Goal: Contribute content: Contribute content

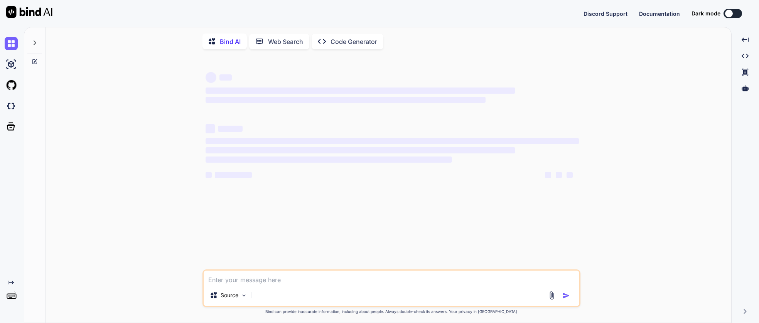
type textarea "x"
click at [10, 106] on img at bounding box center [11, 106] width 13 height 13
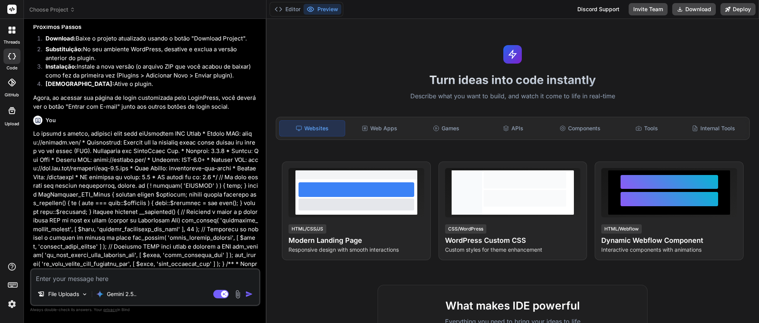
scroll to position [1156, 0]
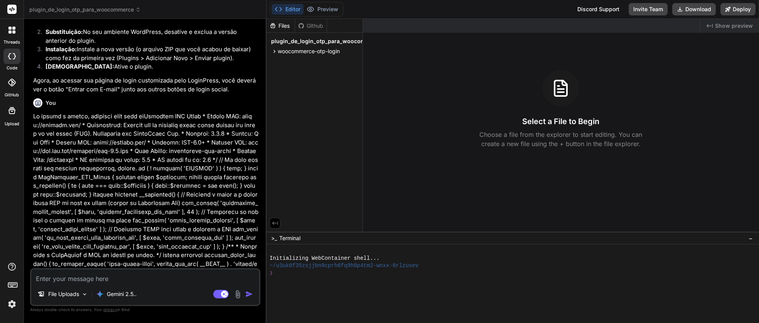
click at [11, 56] on icon at bounding box center [12, 56] width 8 height 6
click at [9, 79] on icon at bounding box center [12, 83] width 8 height 8
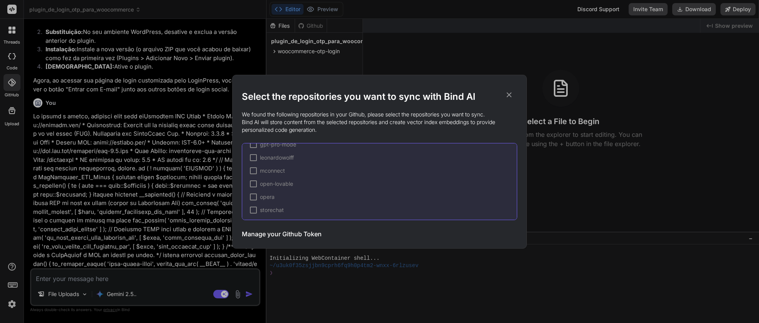
scroll to position [121, 0]
click at [509, 98] on icon at bounding box center [509, 95] width 8 height 8
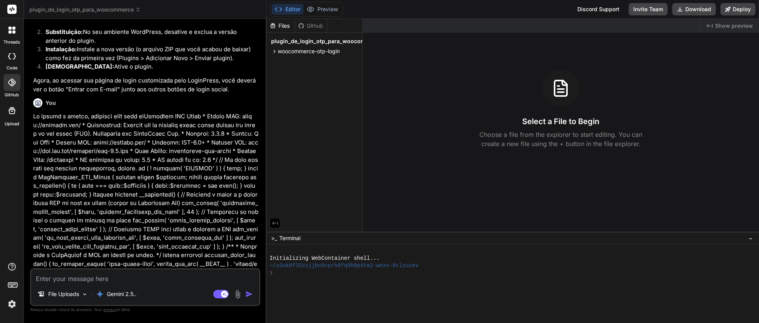
click at [14, 56] on icon at bounding box center [12, 56] width 8 height 6
click at [11, 113] on icon at bounding box center [11, 110] width 7 height 7
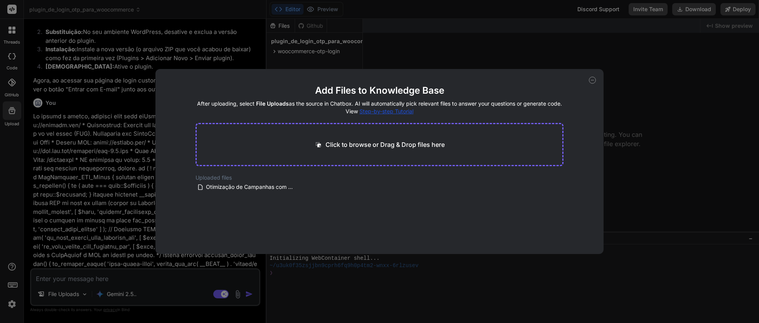
click at [13, 90] on div "Add Files to Knowledge Base After uploading, select File Uploads as the source …" at bounding box center [379, 161] width 759 height 323
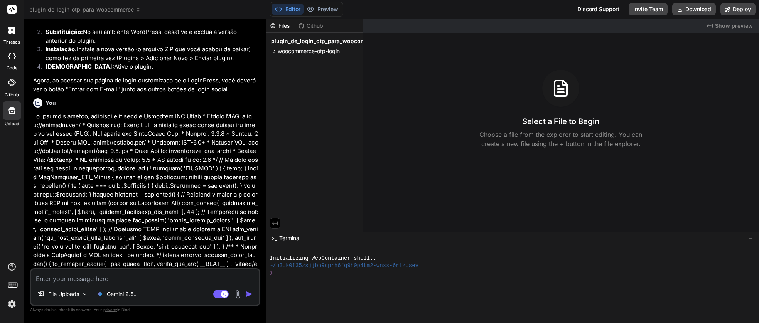
click at [13, 89] on div at bounding box center [11, 82] width 17 height 17
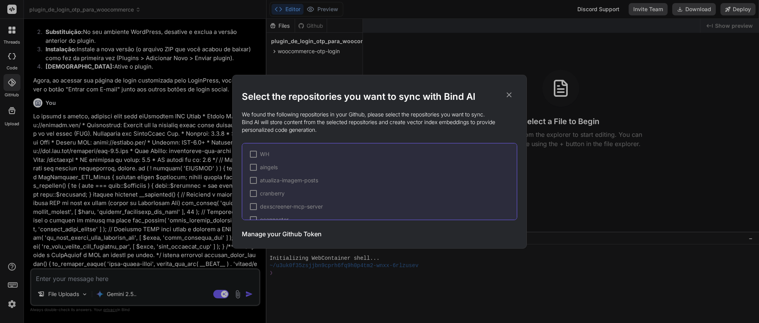
click at [13, 62] on div "Select the repositories you want to sync with Bind AI We found the following re…" at bounding box center [379, 161] width 759 height 323
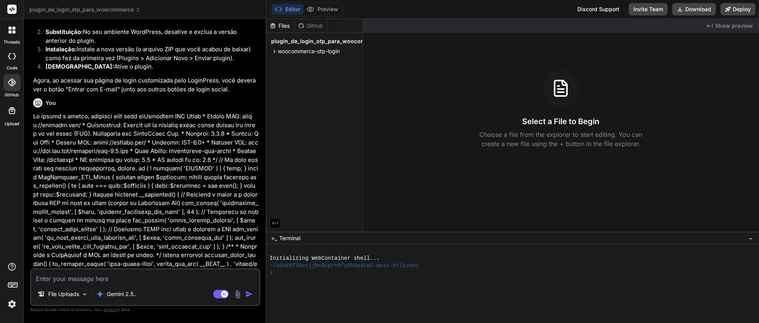
click at [14, 55] on icon at bounding box center [12, 56] width 8 height 6
type textarea "x"
click at [137, 9] on icon at bounding box center [137, 9] width 5 height 5
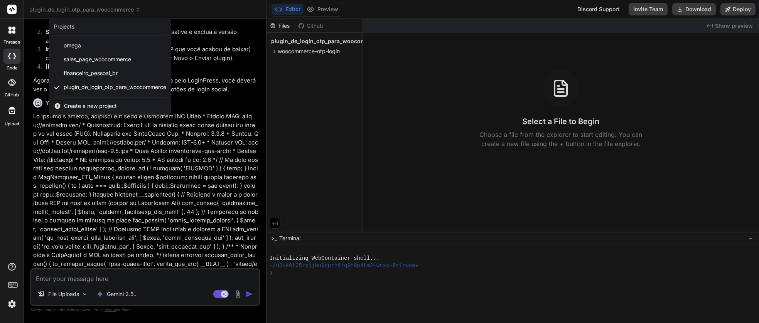
click at [90, 107] on span "Create a new project" at bounding box center [90, 106] width 53 height 8
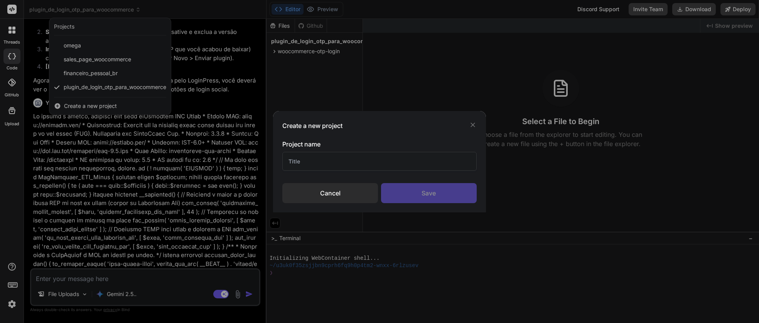
click at [321, 166] on input "text" at bounding box center [379, 161] width 194 height 19
type input "OTP-Woo"
click at [417, 189] on div "Save" at bounding box center [429, 193] width 96 height 20
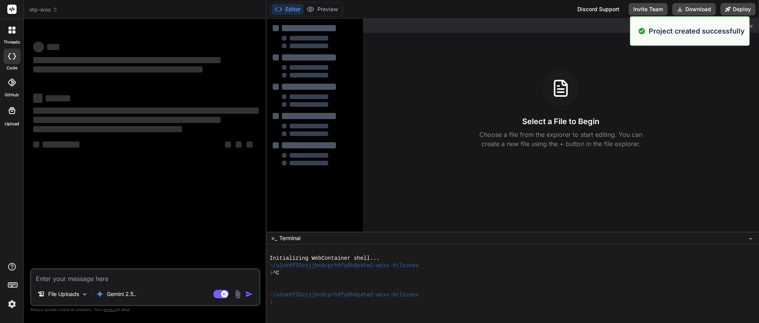
scroll to position [0, 0]
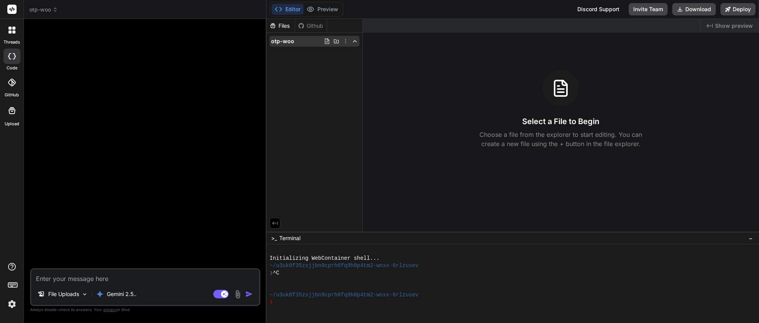
click at [336, 42] on icon at bounding box center [336, 41] width 5 height 4
click at [314, 91] on div "Files Github otp-woo" at bounding box center [315, 125] width 96 height 213
click at [307, 52] on div "Files Github otp-woo" at bounding box center [315, 125] width 96 height 213
click at [354, 41] on polyline at bounding box center [354, 42] width 3 height 2
click at [354, 41] on icon at bounding box center [355, 41] width 6 height 6
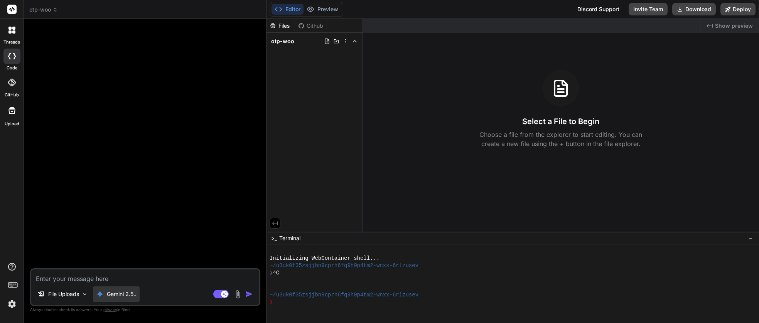
click at [116, 299] on div "Gemini 2.5.." at bounding box center [116, 294] width 47 height 15
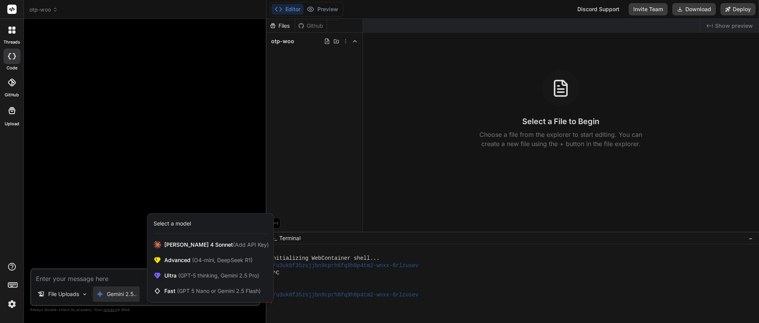
click at [82, 263] on div at bounding box center [379, 161] width 759 height 323
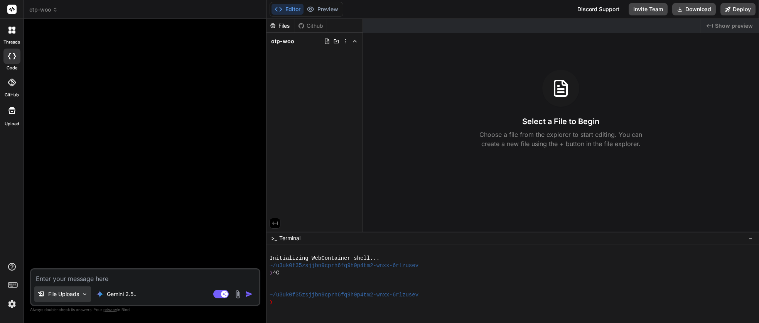
click at [73, 293] on p "File Uploads" at bounding box center [63, 295] width 31 height 8
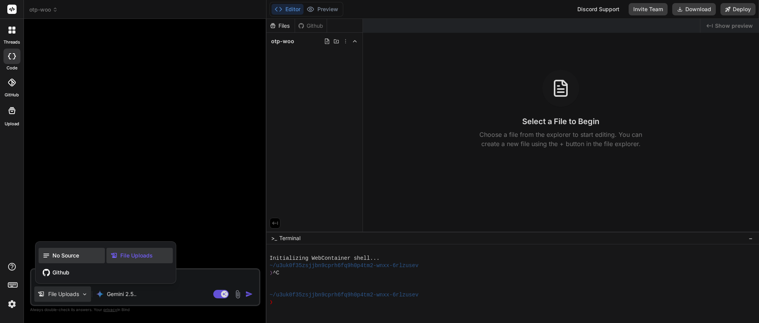
click at [85, 256] on div "No Source" at bounding box center [72, 255] width 66 height 15
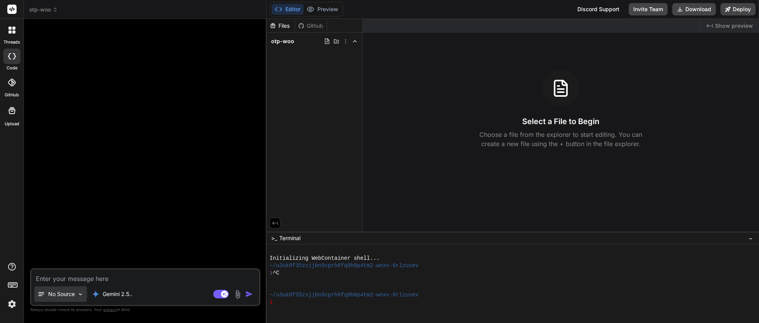
click at [78, 295] on img at bounding box center [80, 294] width 7 height 7
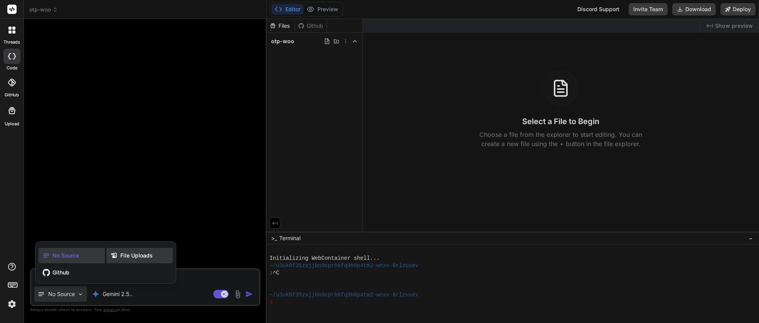
click at [144, 255] on span "File Uploads" at bounding box center [136, 256] width 32 height 8
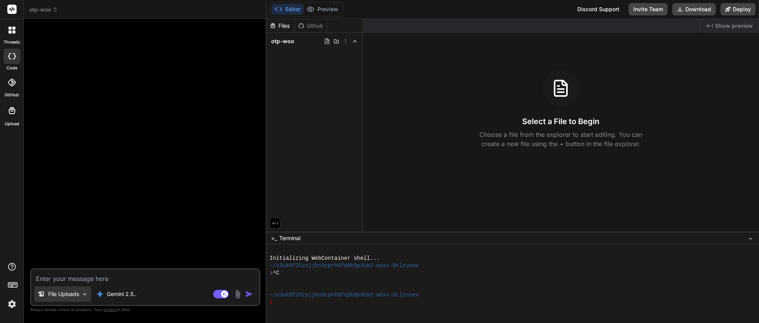
click at [62, 293] on p "File Uploads" at bounding box center [63, 295] width 31 height 8
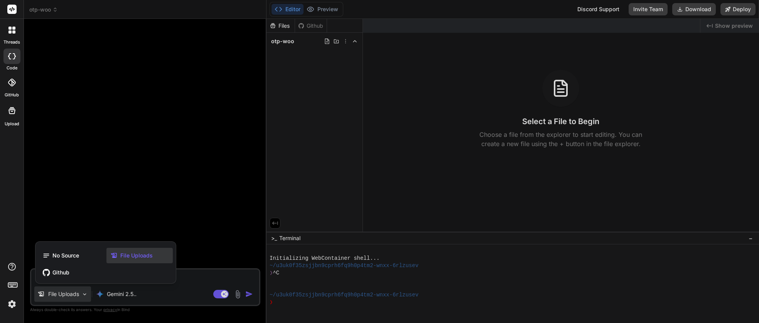
click at [160, 261] on div "File Uploads" at bounding box center [140, 255] width 66 height 15
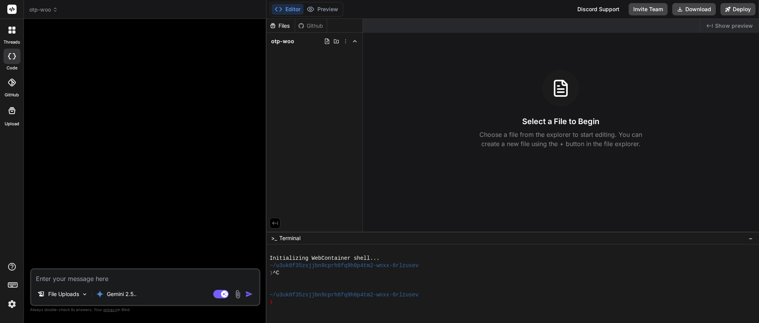
click at [235, 293] on img at bounding box center [237, 294] width 9 height 9
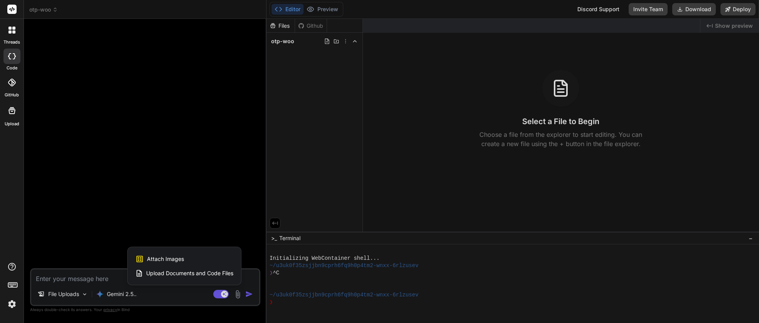
click at [169, 275] on span "Upload Documents and Code Files" at bounding box center [189, 274] width 87 height 8
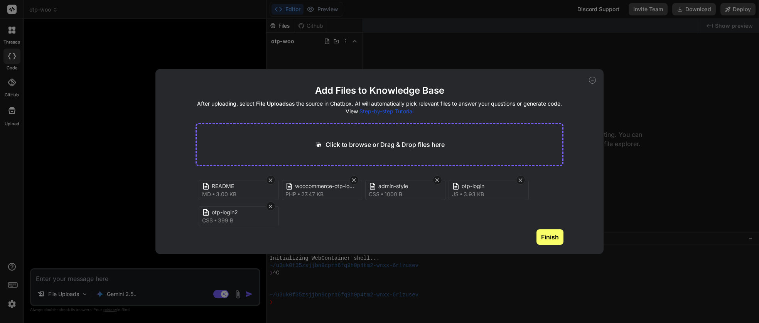
click at [547, 241] on button "Finish" at bounding box center [550, 237] width 27 height 15
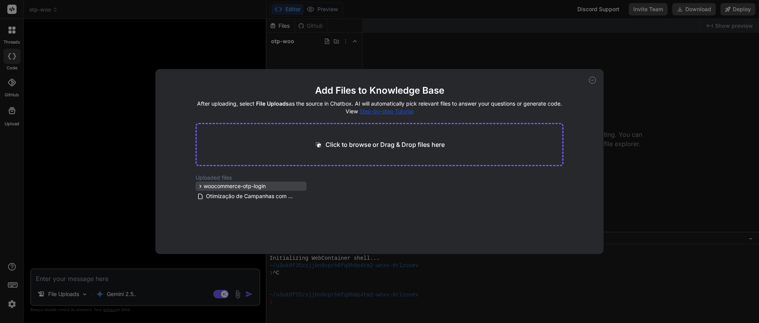
click at [249, 186] on span "woocommerce-otp-login" at bounding box center [235, 187] width 62 height 8
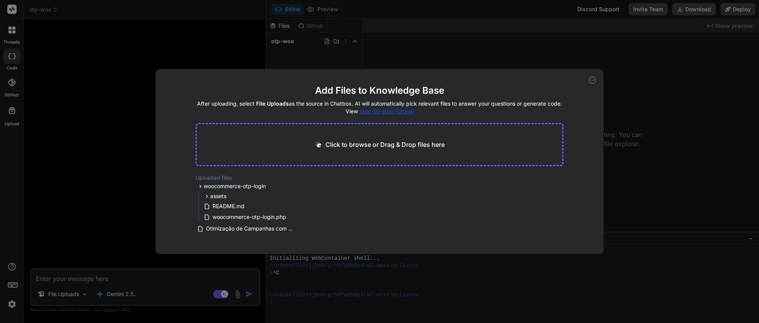
click at [649, 226] on div "Add Files to Knowledge Base After uploading, select File Uploads as the source …" at bounding box center [379, 161] width 759 height 323
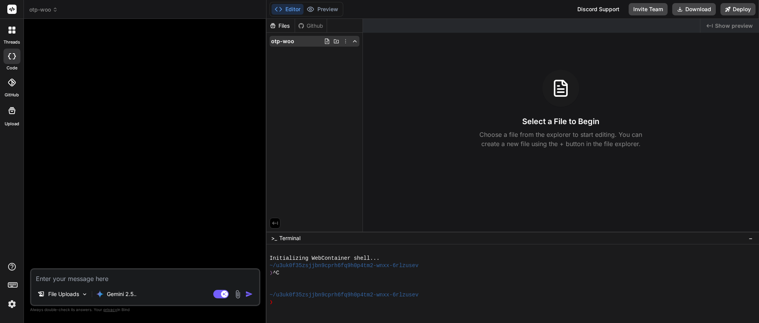
click at [296, 39] on div "otp-woo" at bounding box center [315, 41] width 90 height 11
click at [294, 40] on div "otp-woo" at bounding box center [315, 41] width 90 height 11
click at [85, 298] on div "File Uploads" at bounding box center [62, 294] width 57 height 15
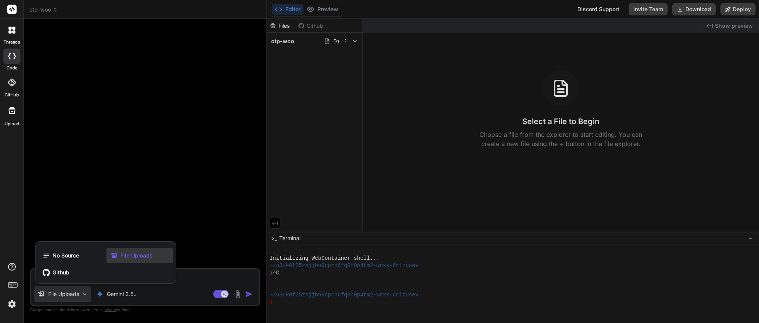
click at [131, 255] on span "File Uploads" at bounding box center [136, 256] width 32 height 8
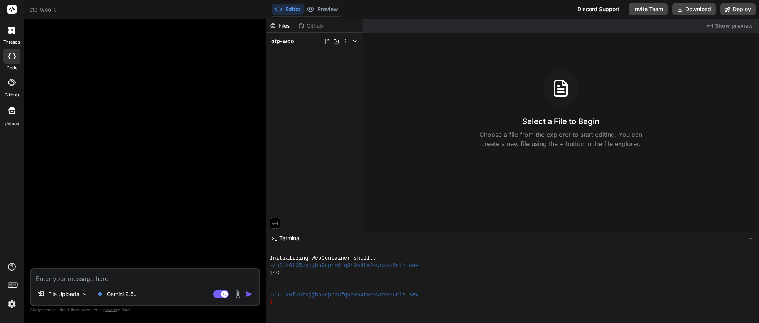
click at [237, 295] on img at bounding box center [237, 294] width 9 height 9
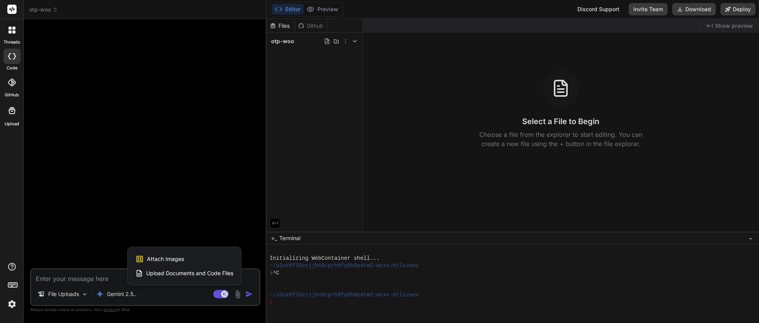
click at [203, 271] on span "Upload Documents and Code Files" at bounding box center [189, 274] width 87 height 8
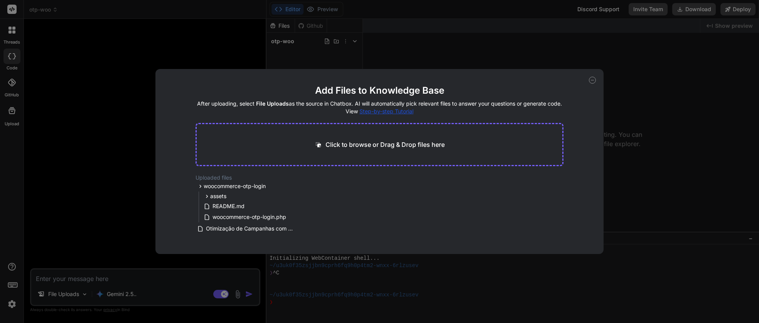
click at [249, 144] on div "Click to browse or Drag & Drop files here" at bounding box center [380, 144] width 369 height 43
click at [592, 81] on icon at bounding box center [592, 80] width 7 height 7
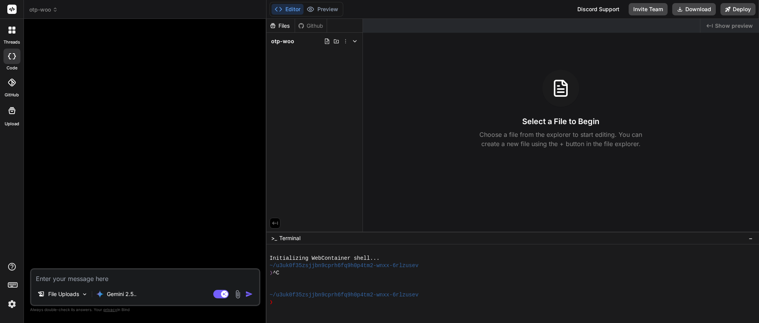
click at [157, 284] on div "File Uploads Gemini 2.5.. Agent Mode. When this toggle is activated, AI automat…" at bounding box center [145, 288] width 230 height 38
click at [149, 280] on textarea at bounding box center [145, 277] width 228 height 14
type textarea "x"
type textarea "p"
type textarea "x"
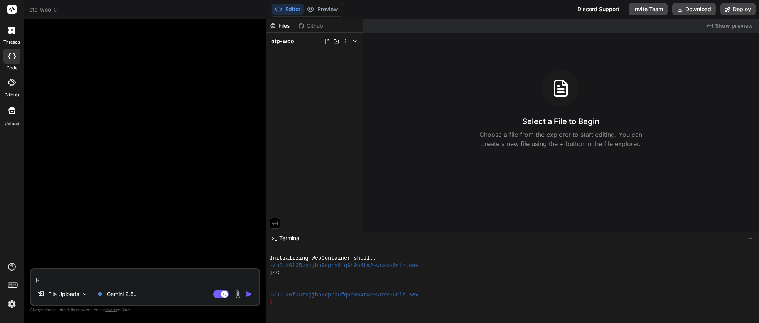
type textarea "po"
type textarea "x"
type textarea "pod"
type textarea "x"
type textarea "pode"
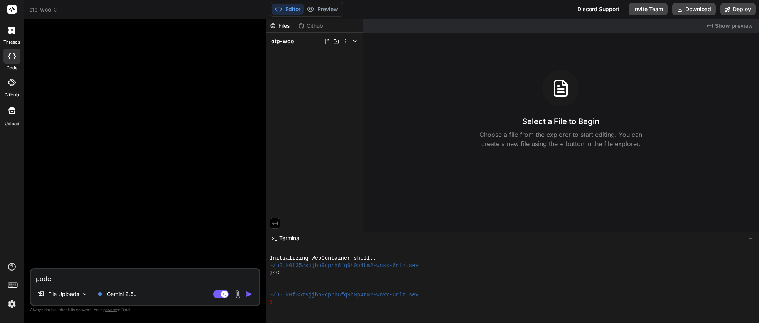
type textarea "x"
type textarea "pode a"
type textarea "x"
type textarea "pode an"
type textarea "x"
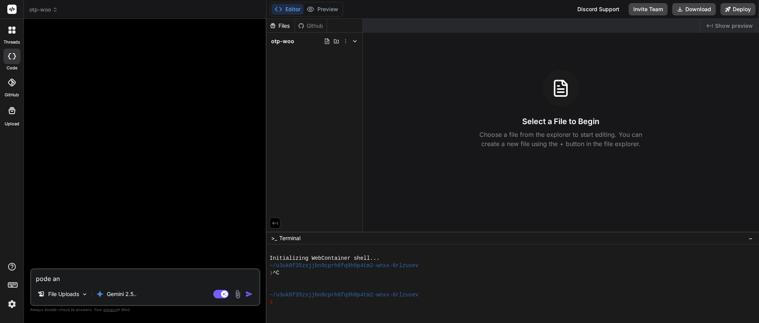
type textarea "pode ana"
type textarea "x"
type textarea "pode anal"
type textarea "x"
type textarea "pode anali"
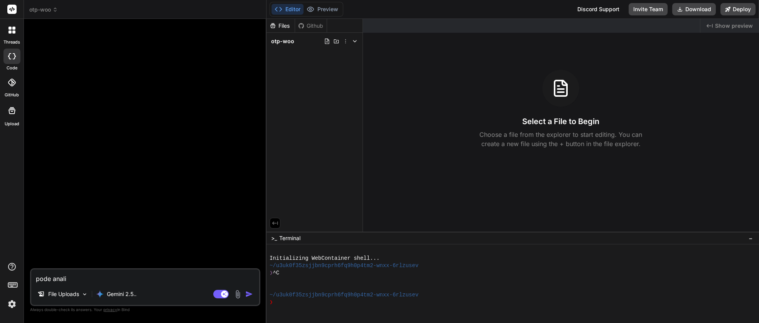
type textarea "x"
type textarea "pode analis"
type textarea "x"
type textarea "pode analisa"
type textarea "x"
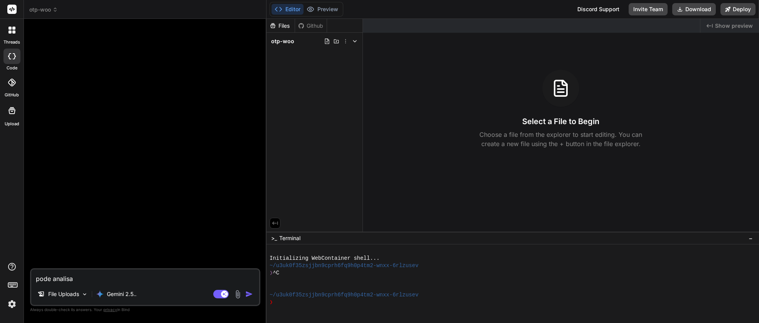
type textarea "pode analisar"
type textarea "x"
type textarea "pode analisar e"
type textarea "x"
type textarea "pode analisar es"
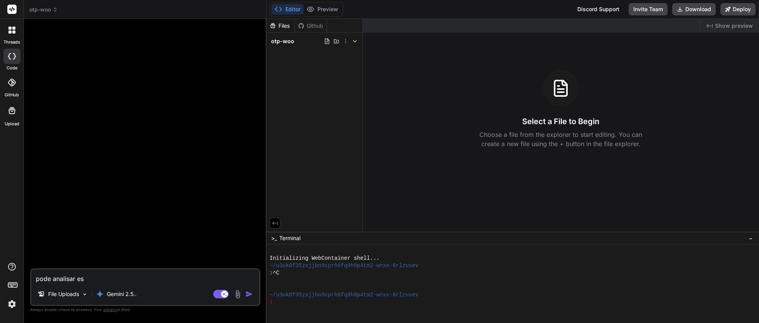
type textarea "x"
type textarea "pode analisar est"
type textarea "x"
type textarea "pode analisar este"
type textarea "x"
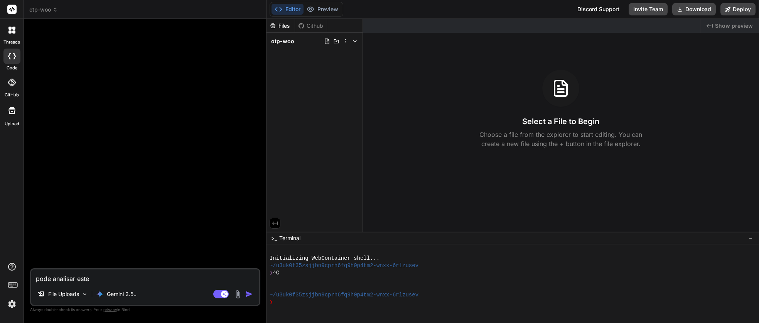
type textarea "pode analisar este"
type textarea "x"
type textarea "pode analisar este c"
type textarea "x"
type textarea "pode analisar este c'"
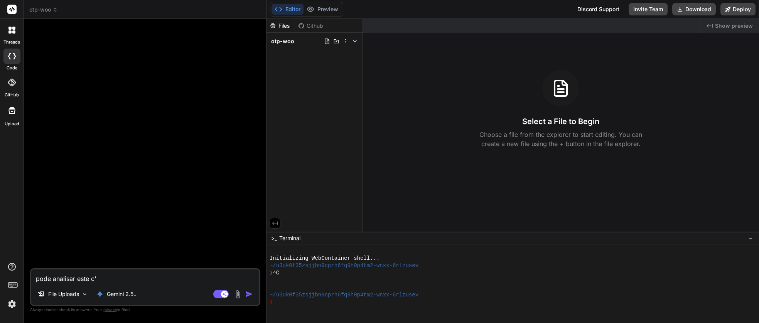
type textarea "x"
type textarea "pode analisar este có"
type textarea "x"
type textarea "pode analisar este códi"
type textarea "x"
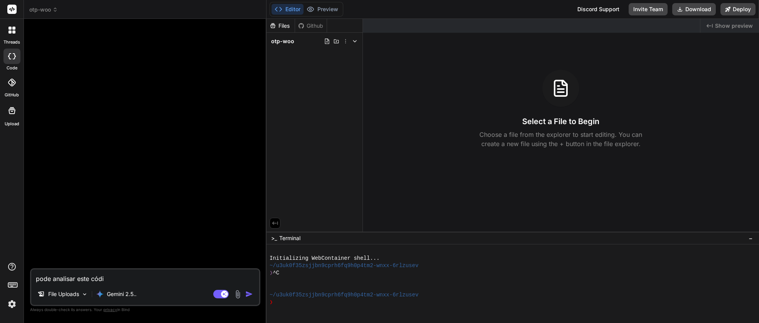
type textarea "pode analisar este códig"
type textarea "x"
type textarea "pode analisar este código"
type textarea "x"
type textarea "pode analisar este código"
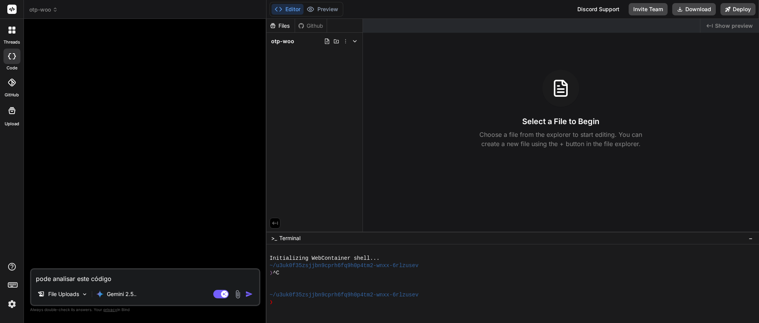
type textarea "x"
type textarea "pode analisar este código e"
type textarea "x"
type textarea "pode analisar este código e"
type textarea "x"
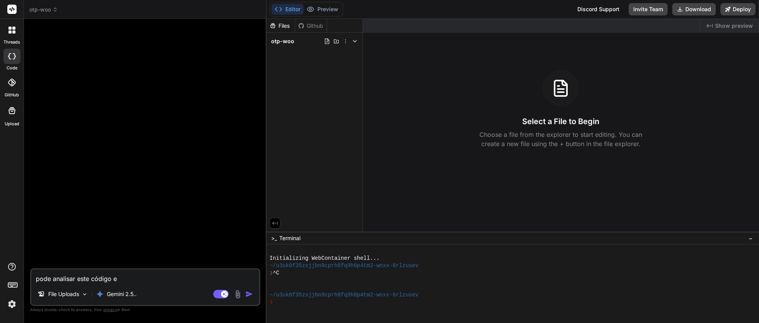
type textarea "pode analisar este código e i"
type textarea "x"
type textarea "pode analisar este código e in"
type textarea "x"
type textarea "pode analisar este código e inc"
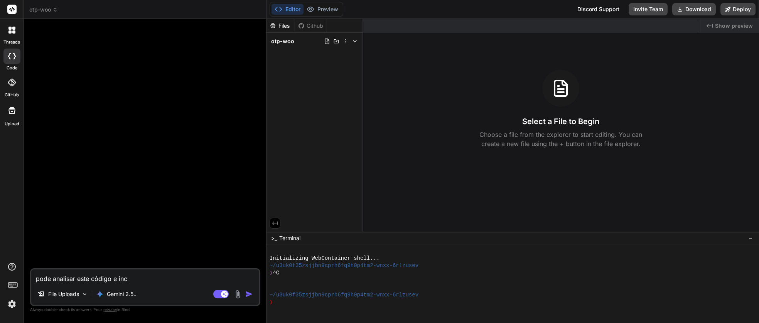
type textarea "x"
type textarea "pode analisar este código e incl"
type textarea "x"
type textarea "pode analisar este código e inclu"
type textarea "x"
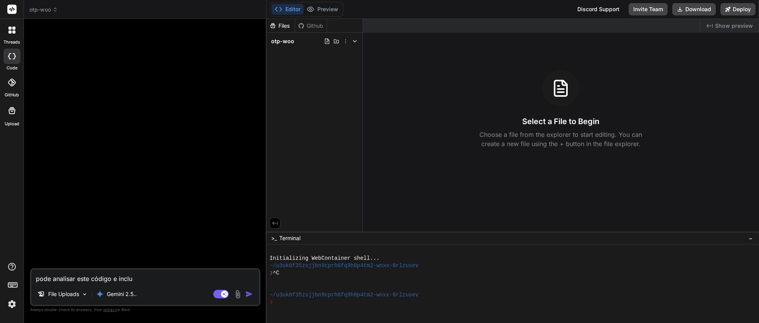
type textarea "pode analisar este código e inclui"
type textarea "x"
type textarea "pode analisar este código e incluir"
type textarea "x"
type textarea "pode analisar este código e incluir"
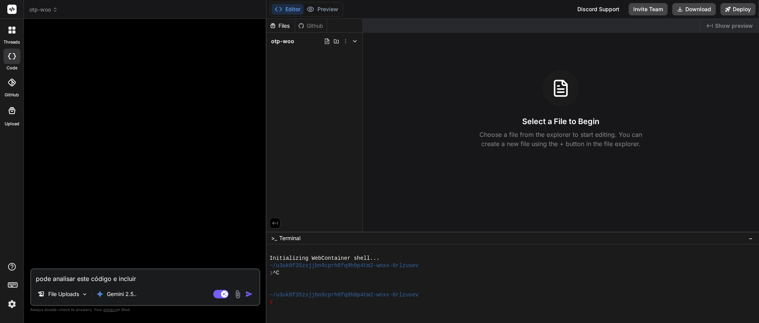
type textarea "x"
type textarea "pode analisar este código e incluir n"
type textarea "x"
type textarea "pode analisar este código e incluir no"
type textarea "x"
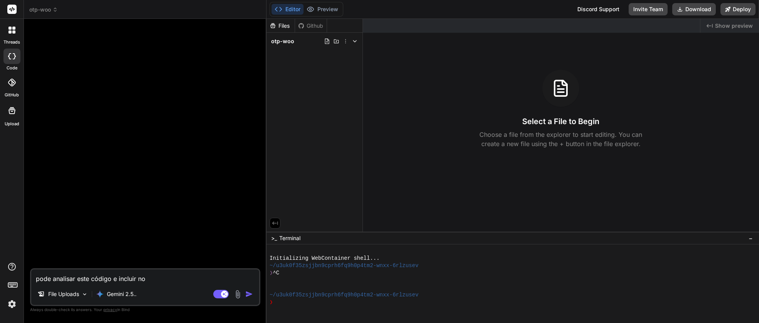
type textarea "pode analisar este código e incluir no"
type textarea "x"
type textarea "pode analisar este código e incluir no p"
type textarea "x"
type textarea "pode analisar este código e incluir no pr"
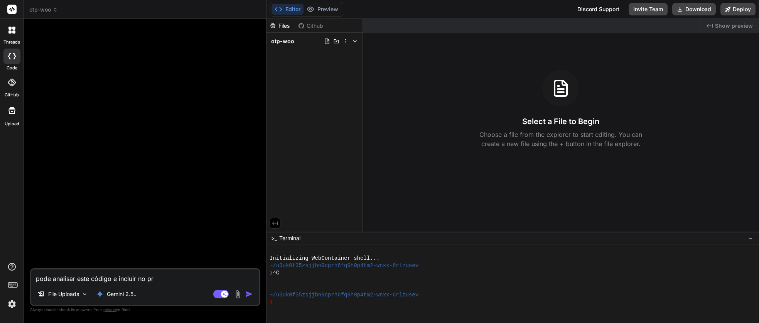
type textarea "x"
type textarea "pode analisar este código e incluir no pro"
type textarea "x"
type textarea "pode analisar este código e incluir no proj"
type textarea "x"
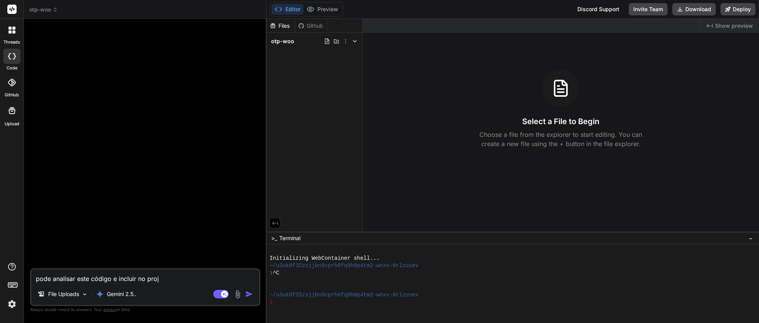
type textarea "pode analisar este código e incluir no proje"
type textarea "x"
type textarea "pode analisar este código e incluir no projet"
type textarea "x"
type textarea "pode analisar este código e incluir no projeto"
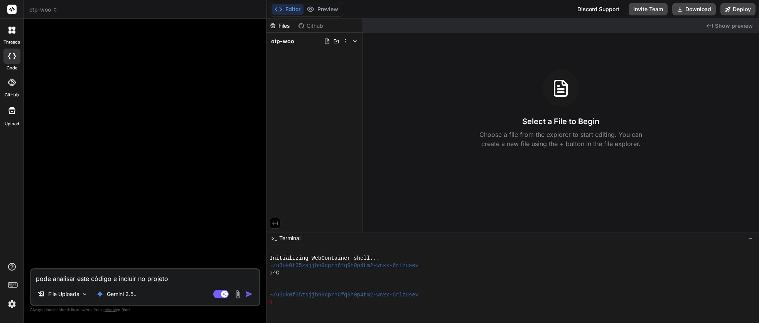
type textarea "x"
type textarea "pode analisar este código e incluir no projeto?"
type textarea "x"
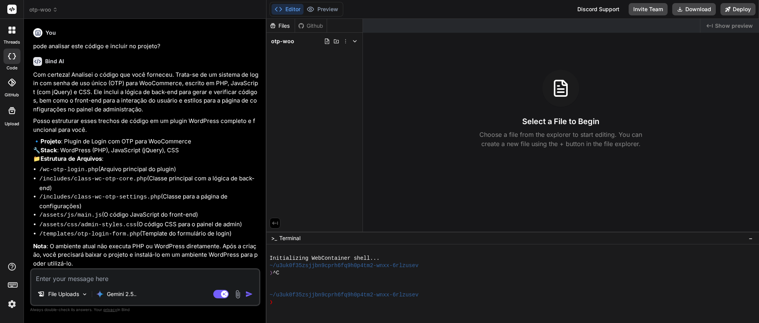
scroll to position [17, 0]
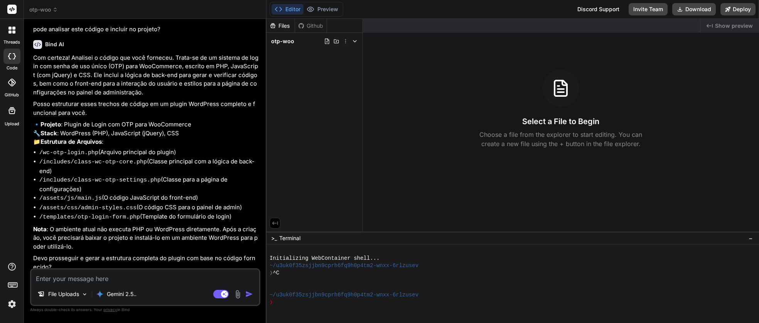
type textarea "x"
type textarea "s"
type textarea "x"
type textarea "si"
type textarea "x"
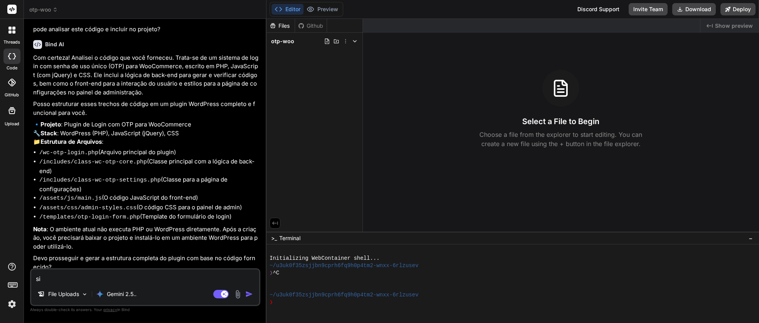
type textarea "sim"
type textarea "x"
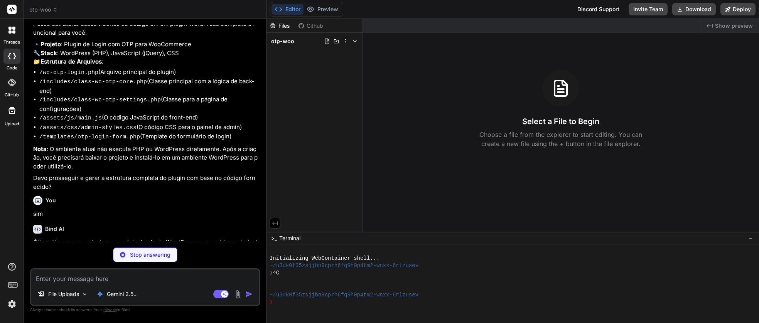
scroll to position [199, 0]
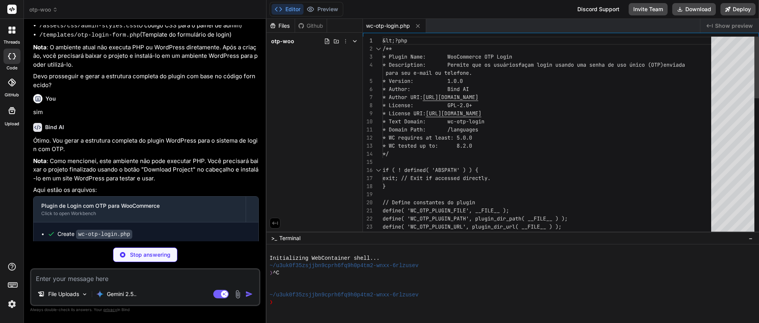
type textarea "x"
type textarea "if ( ! $user_id ) { return false; } return get_user_by( 'id', $user_id ); } }"
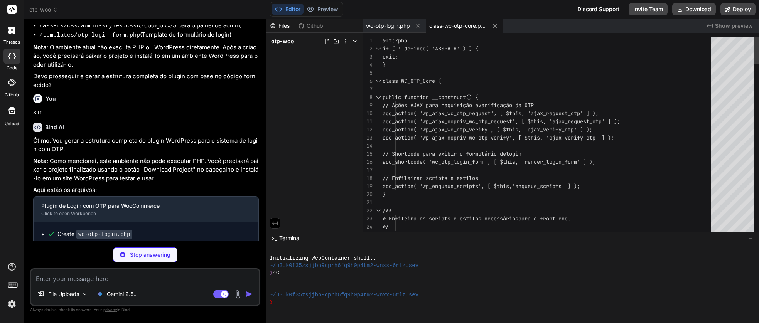
type textarea "x"
type textarea "&lt;p class="description">&lt;?php esc_html_e( 'O conteúdo do e-mail. Use {otp_…"
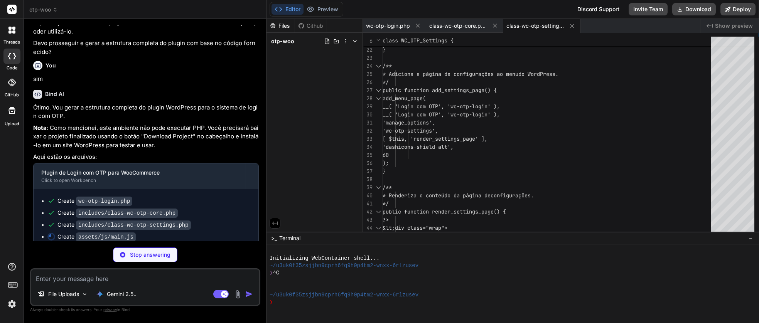
scroll to position [234, 0]
type textarea "x"
type textarea "setMessage((WCOTP.i18n && WCOTP.i18n.sending) || 'Enviando...'); requestOTP(idV…"
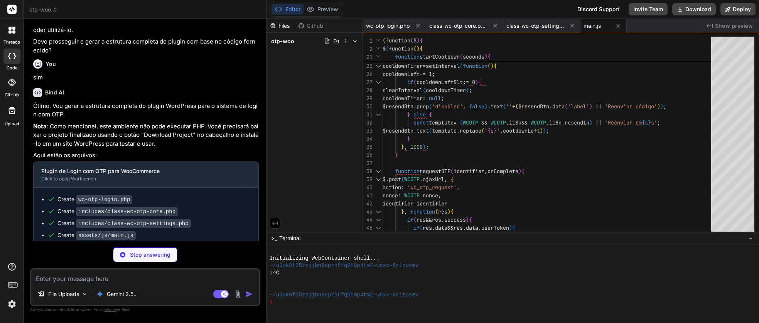
scroll to position [232, 0]
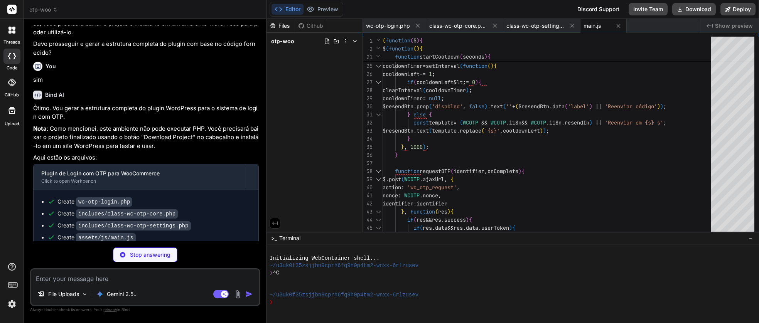
type textarea "x"
type textarea "}"
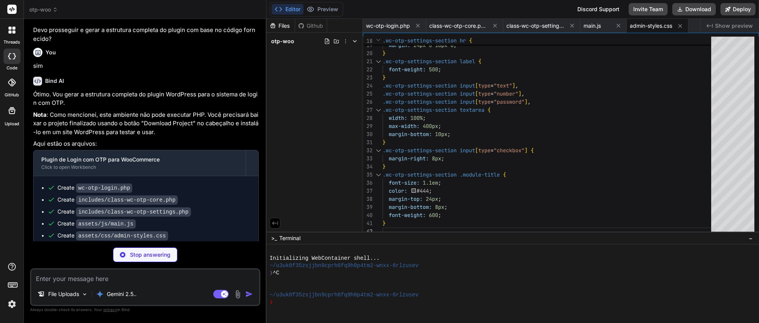
scroll to position [257, 0]
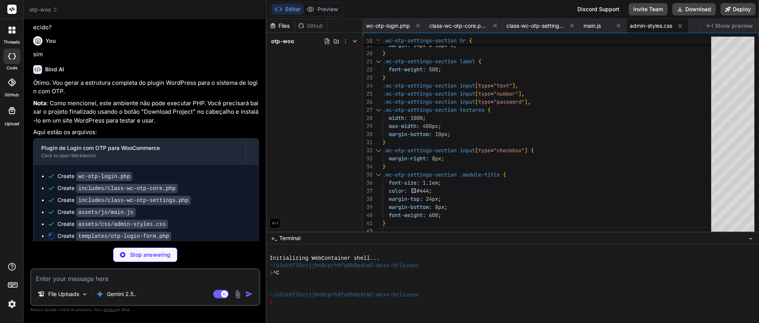
type textarea "x"
type textarea "&lt;/p> &lt;p class="form-row"> &lt;button type="button" class="button" id="wc-…"
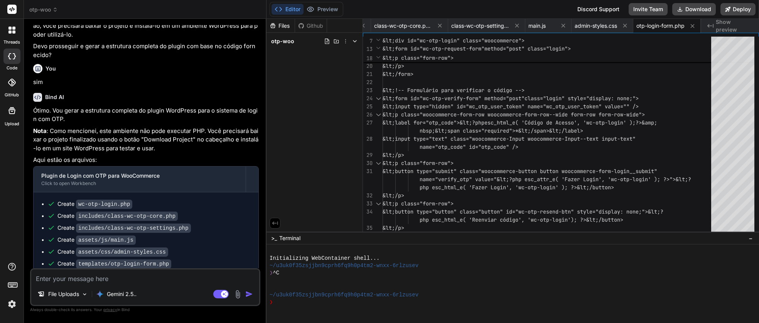
scroll to position [230, 0]
click at [125, 280] on textarea at bounding box center [145, 277] width 228 height 14
type textarea "x"
type textarea "o"
type textarea "x"
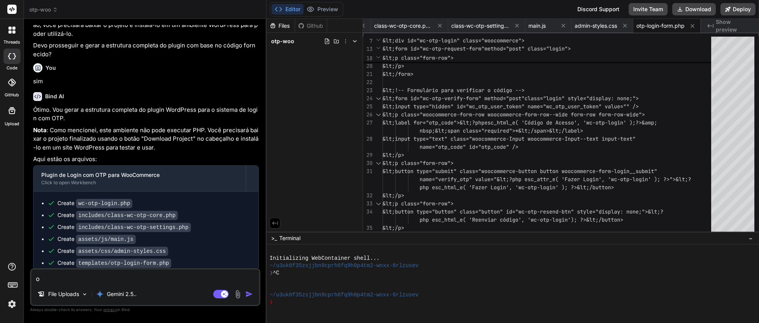
type textarea "ok"
type textarea "x"
type textarea "ok,"
type textarea "x"
type textarea "ok,"
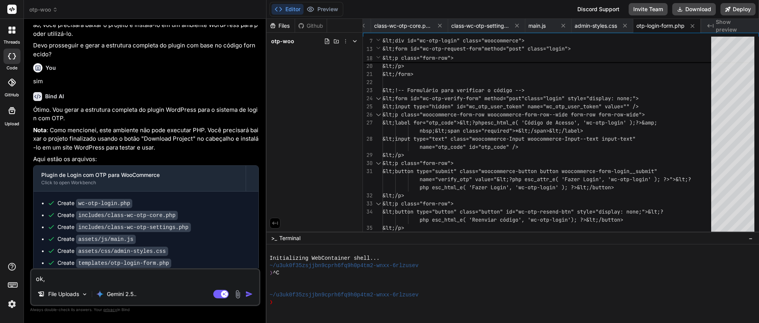
type textarea "x"
type textarea "ok, e"
type textarea "x"
type textarea "ok, es"
type textarea "x"
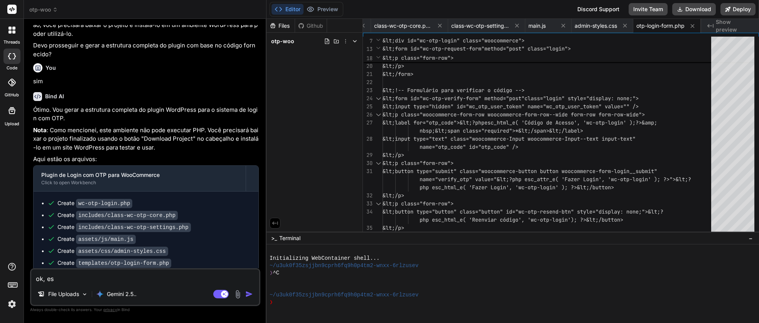
type textarea "ok, est"
type textarea "x"
type textarea "ok, este"
type textarea "x"
type textarea "ok, este"
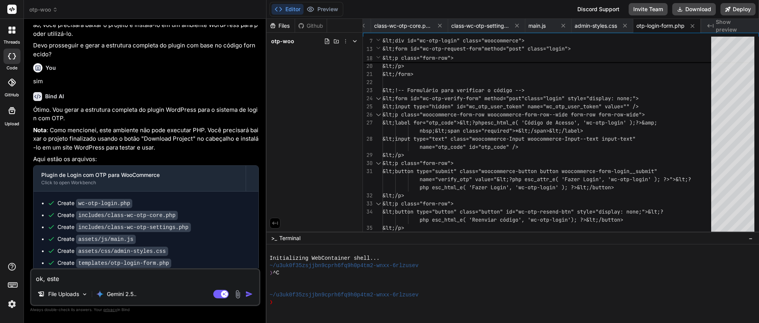
type textarea "x"
type textarea "ok, este"
type textarea "x"
type textarea "ok, est"
type textarea "x"
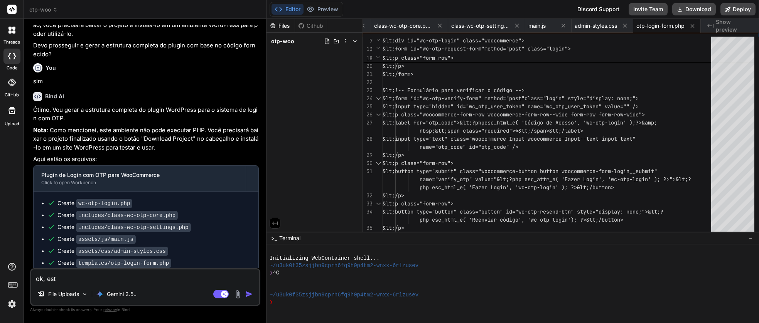
type textarea "ok, es"
type textarea "x"
type textarea "ok, e"
type textarea "x"
type textarea "ok,"
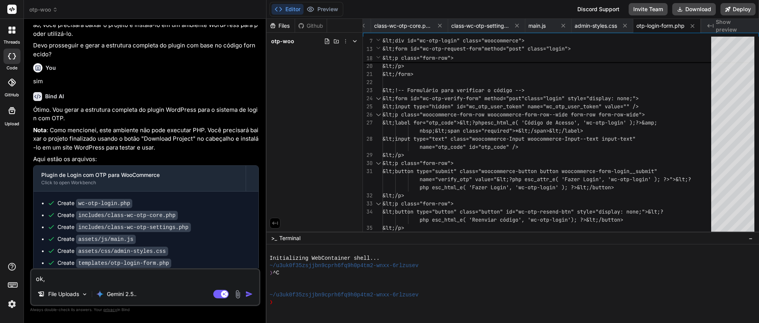
type textarea "x"
type textarea "ok, d"
type textarea "x"
type textarea "ok, do"
type textarea "x"
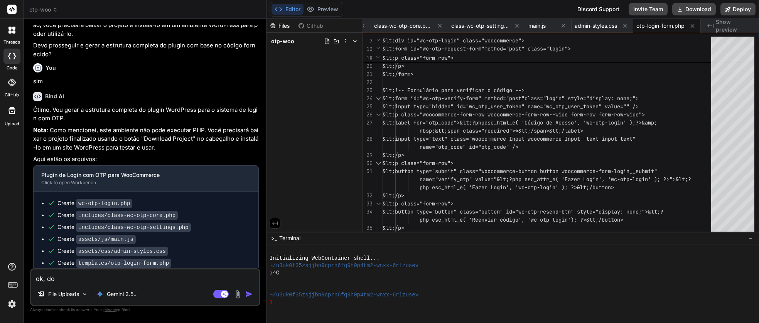
type textarea "ok, do"
type textarea "x"
type textarea "ok, do m"
type textarea "x"
type textarea "ok, do mo"
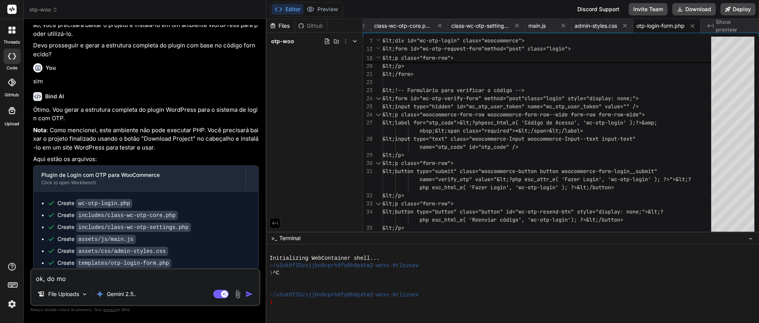
type textarea "x"
type textarea "ok, do mod"
type textarea "x"
type textarea "ok, do modo"
type textarea "x"
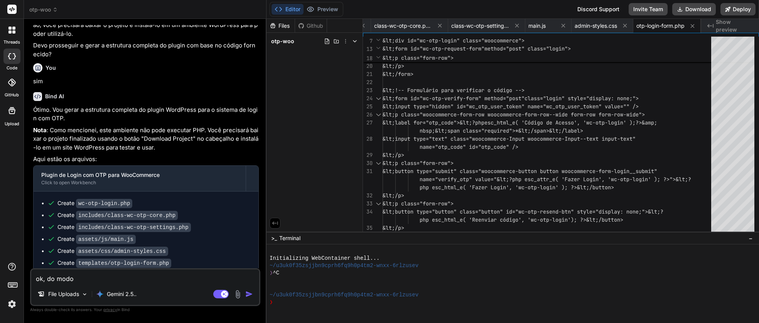
type textarea "ok, do modo"
type textarea "x"
type textarea "ok, do modo c"
type textarea "x"
type textarea "ok, do modo co"
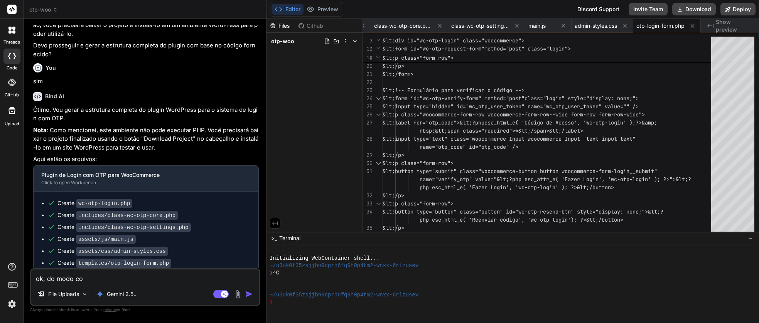
type textarea "x"
type textarea "ok, do modo com"
type textarea "x"
type textarea "ok, do modo como"
type textarea "x"
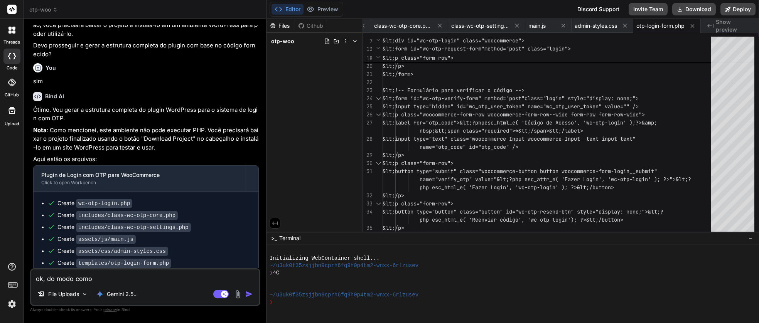
type textarea "ok, do modo como"
type textarea "x"
type textarea "ok, do modo como e"
type textarea "x"
type textarea "ok, do modo como es"
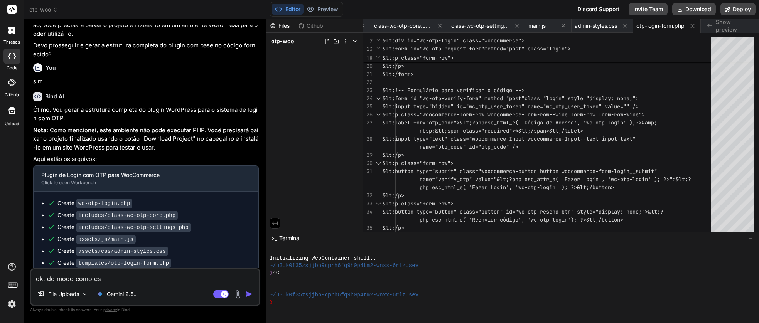
type textarea "x"
type textarea "ok, do modo como est"
type textarea "x"
type textarea "ok, do modo como est'"
type textarea "x"
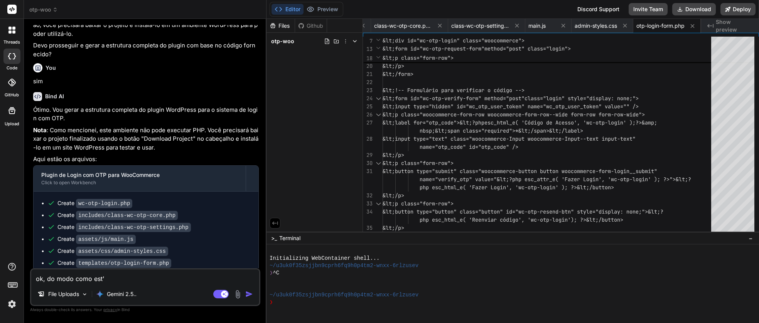
type textarea "ok, do modo como está"
type textarea "x"
type textarea "ok, do modo como está,"
type textarea "x"
type textarea "ok, do modo como está,"
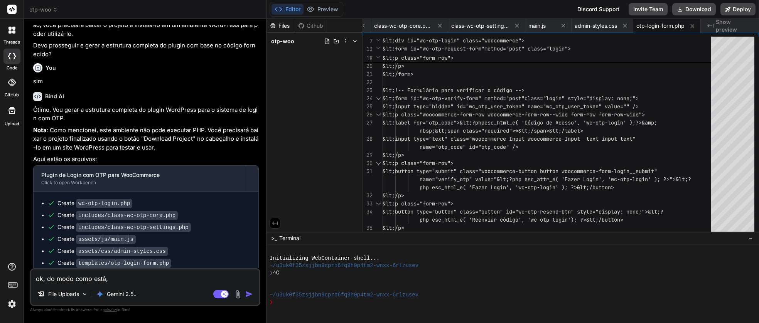
type textarea "x"
type textarea "ok, do modo como está, e"
type textarea "x"
type textarea "ok, do modo como está, es"
type textarea "x"
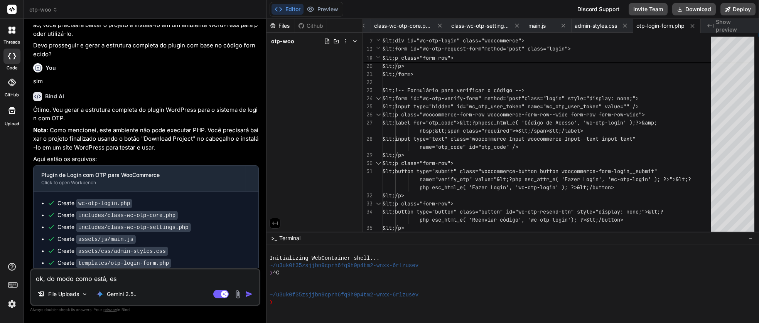
type textarea "ok, do modo como está, est"
type textarea "x"
type textarea "ok, do modo como está, este"
type textarea "x"
type textarea "ok, do modo como está, este"
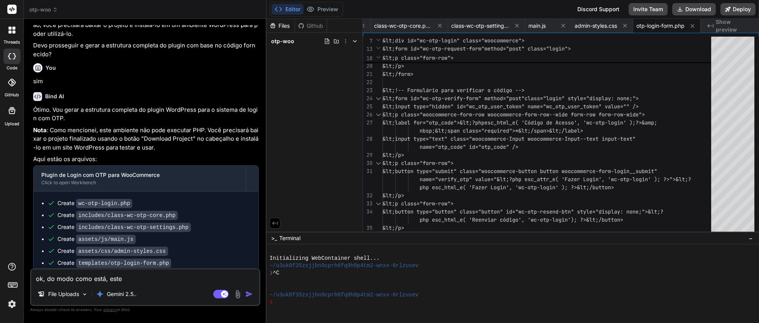
type textarea "x"
type textarea "ok, do modo como está, este a"
type textarea "x"
type textarea "ok, do modo como está, este ap"
type textarea "x"
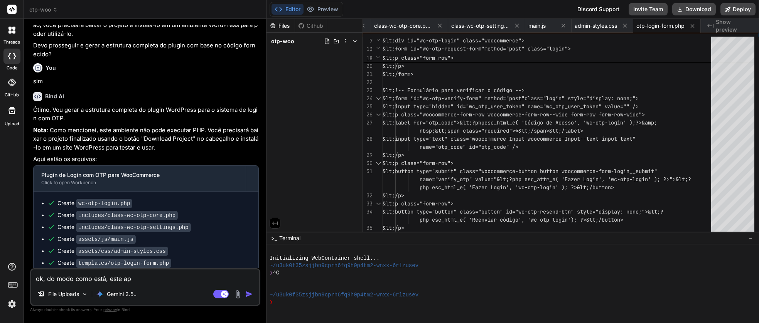
type textarea "ok, do modo como está, este app"
type textarea "x"
type textarea "ok, do modo como está, este app"
type textarea "x"
type textarea "ok, do modo como está, este app p"
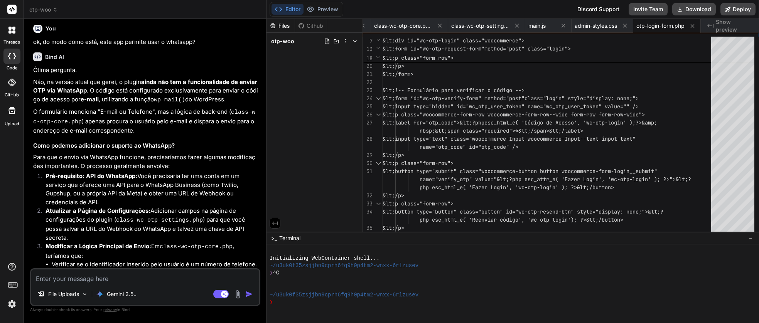
scroll to position [483, 0]
click at [120, 276] on textarea at bounding box center [145, 277] width 228 height 14
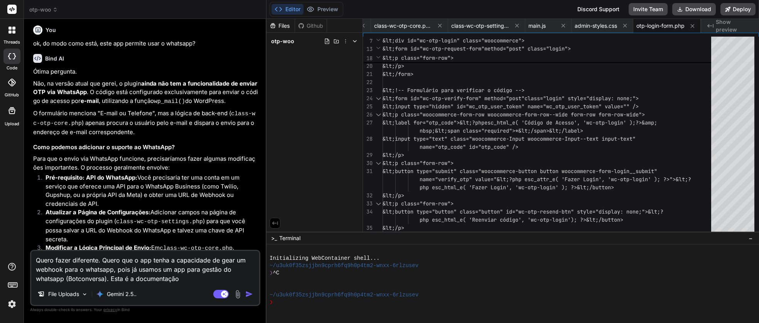
paste textarea "https://ajuda.botconversa.com.br/pt-br/category/introducao-as-apis-e-webhooks"
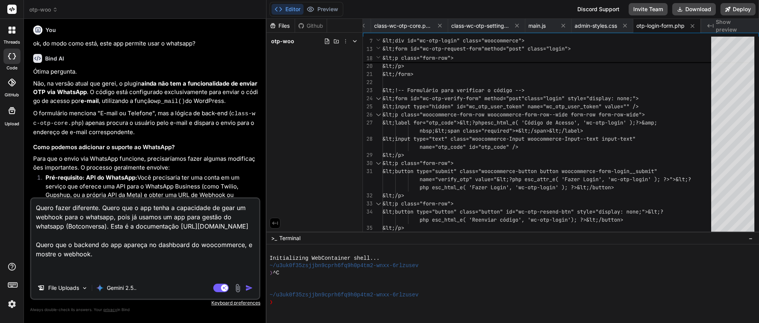
paste textarea "O sistema precisa gerar o webhook, correto? Que irá enviar para o sistema de bo…"
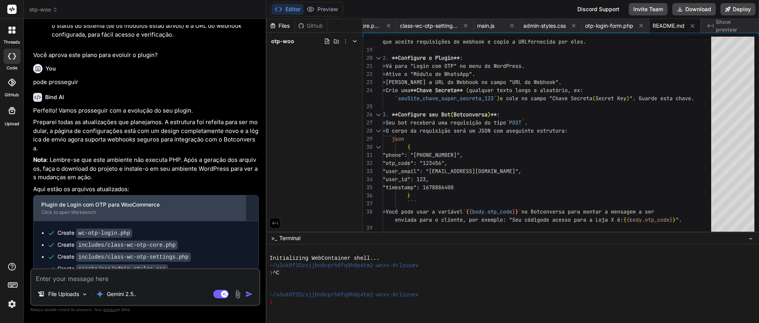
scroll to position [1592, 0]
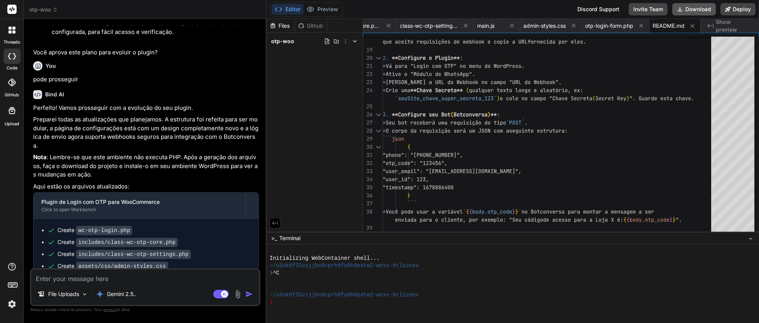
click at [704, 10] on button "Download" at bounding box center [695, 9] width 44 height 12
